Goal: Check status: Check status

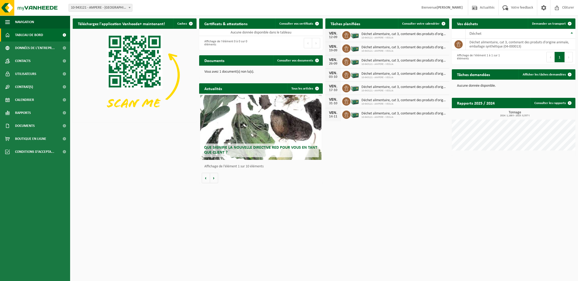
click at [40, 100] on link "Calendrier" at bounding box center [35, 100] width 70 height 13
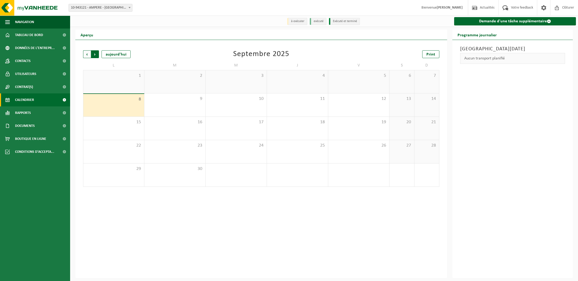
click at [87, 55] on span "Précédent" at bounding box center [87, 54] width 8 height 8
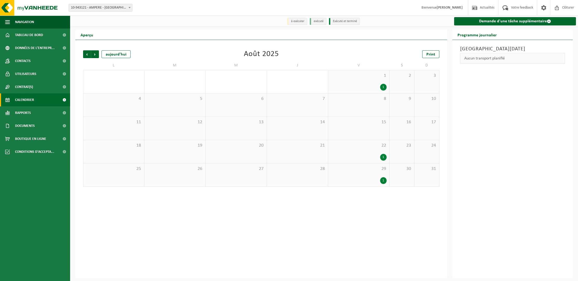
click at [358, 82] on div "1 1" at bounding box center [358, 81] width 61 height 23
click at [384, 88] on div "1" at bounding box center [383, 87] width 6 height 7
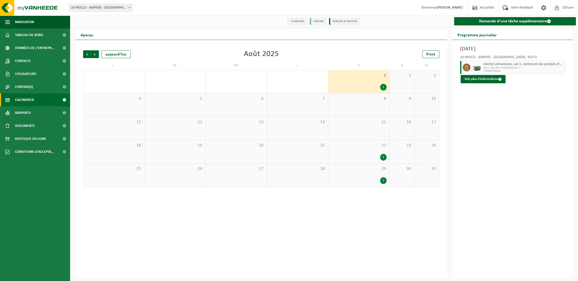
click at [380, 150] on div "22 1" at bounding box center [358, 151] width 61 height 23
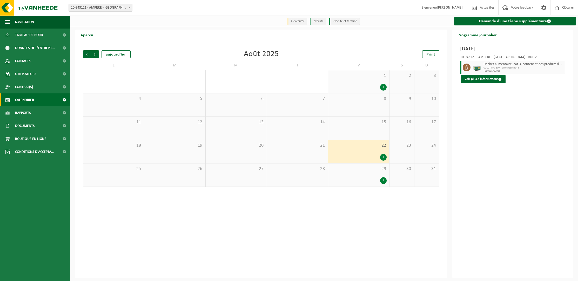
click at [362, 86] on div "1" at bounding box center [359, 87] width 56 height 7
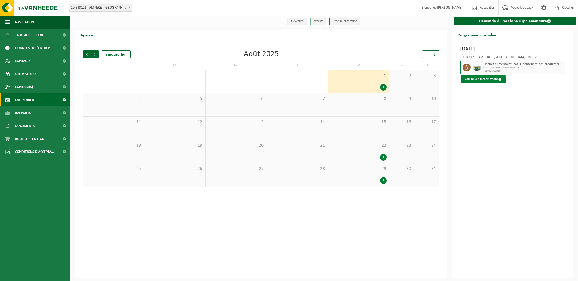
click at [485, 78] on button "Voir plus d'informations" at bounding box center [483, 79] width 45 height 8
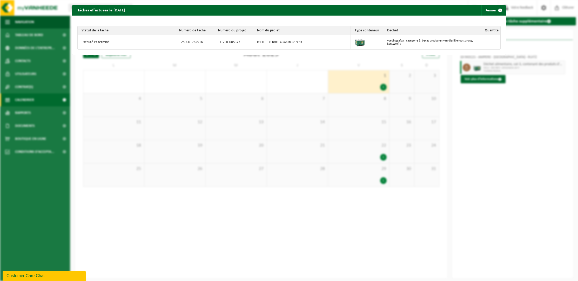
click at [500, 10] on span "button" at bounding box center [500, 10] width 10 height 10
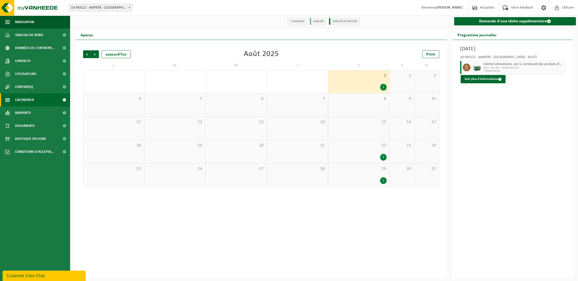
click at [370, 149] on div "22 1" at bounding box center [358, 151] width 61 height 23
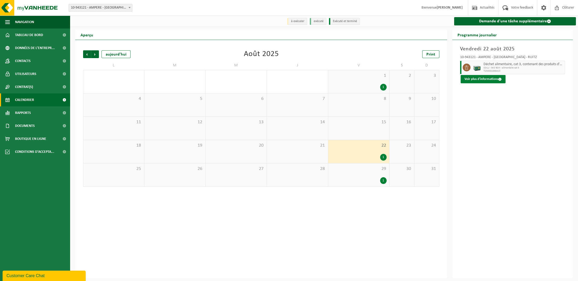
click at [479, 78] on button "Voir plus d'informations" at bounding box center [483, 79] width 45 height 8
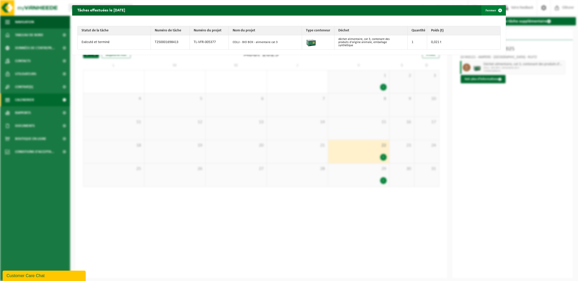
click at [501, 10] on span "button" at bounding box center [500, 10] width 10 height 10
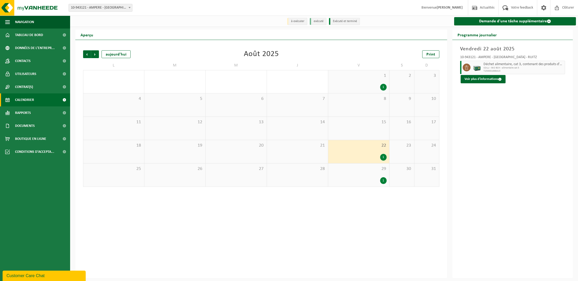
click at [363, 177] on div "1" at bounding box center [359, 180] width 56 height 7
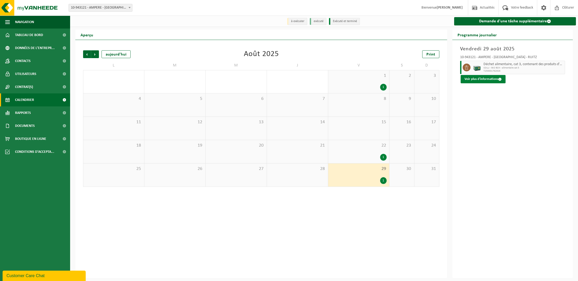
click at [478, 77] on button "Voir plus d'informations" at bounding box center [483, 79] width 45 height 8
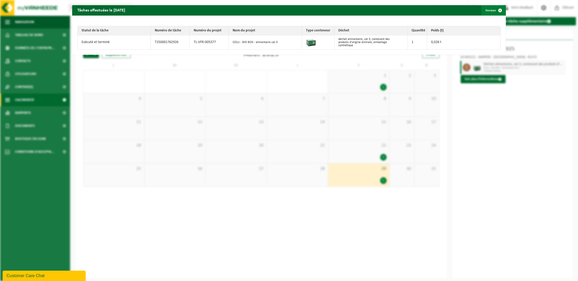
click at [500, 9] on span "button" at bounding box center [500, 10] width 10 height 10
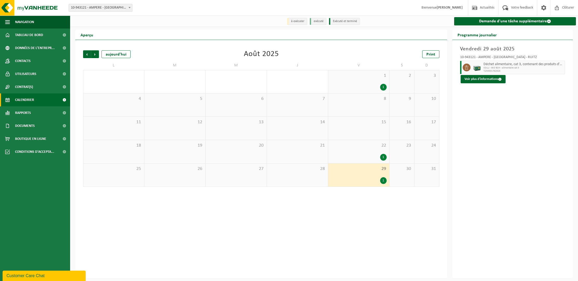
click at [364, 84] on div "1 1" at bounding box center [358, 81] width 61 height 23
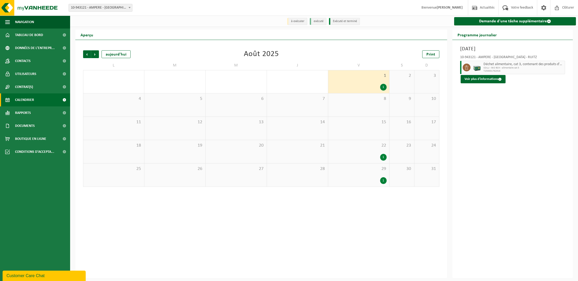
click at [350, 158] on div "1" at bounding box center [359, 157] width 56 height 7
